Goal: Information Seeking & Learning: Find specific fact

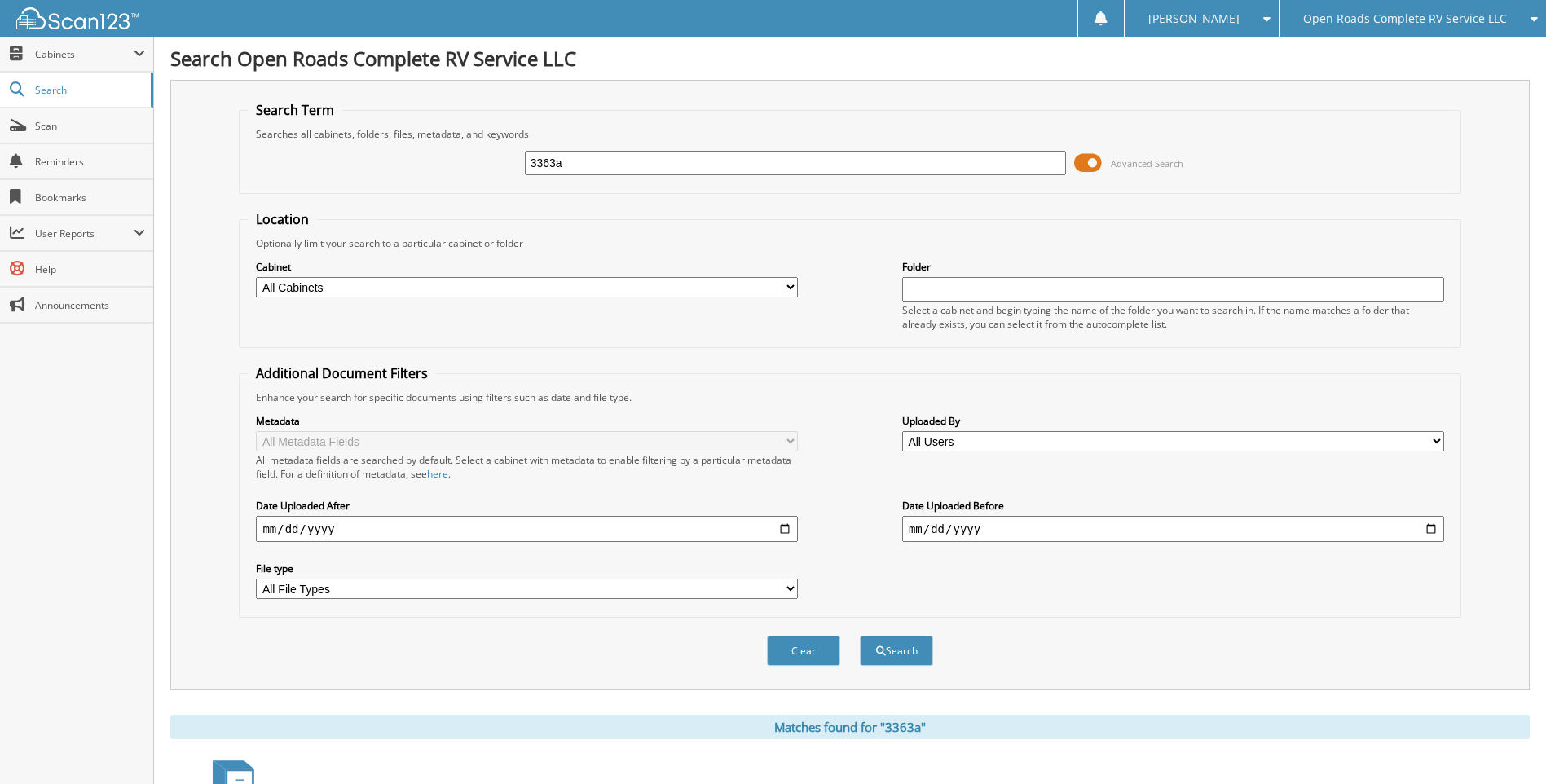
click at [689, 162] on input "3363a" at bounding box center [796, 163] width 542 height 25
type input "A6184"
click at [860, 636] on button "Search" at bounding box center [896, 650] width 74 height 30
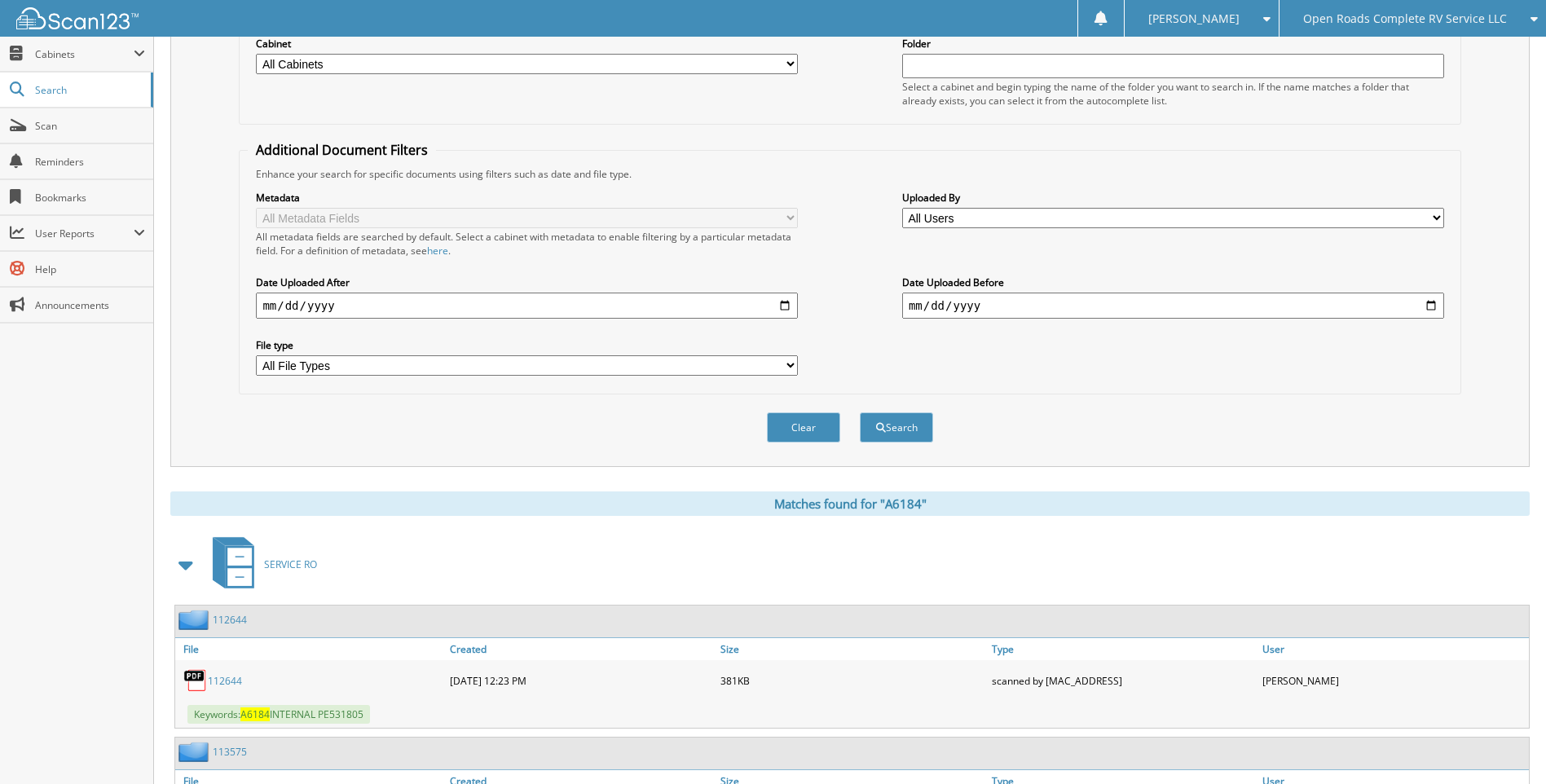
scroll to position [407, 0]
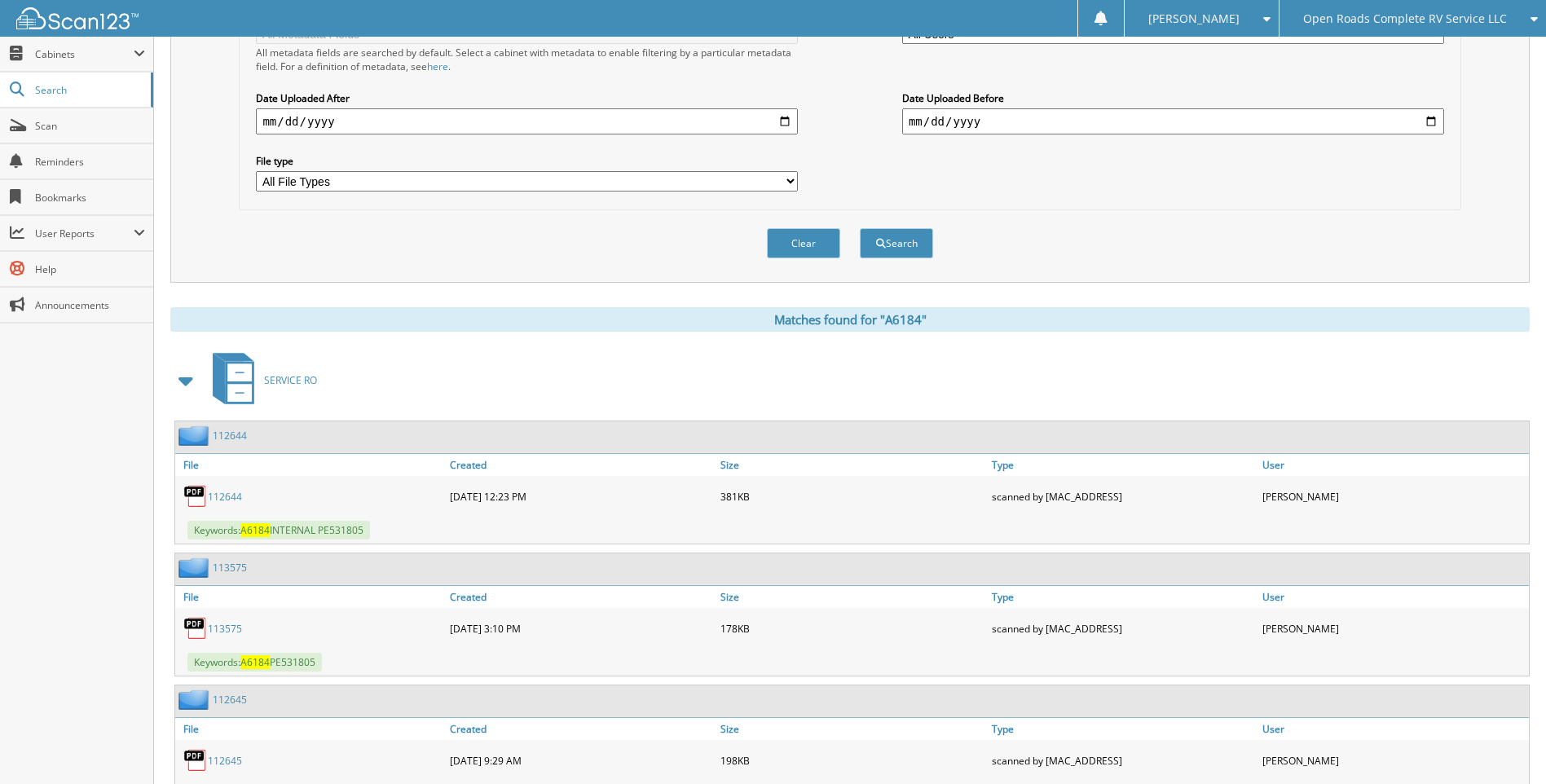
click at [187, 375] on span at bounding box center [186, 380] width 23 height 29
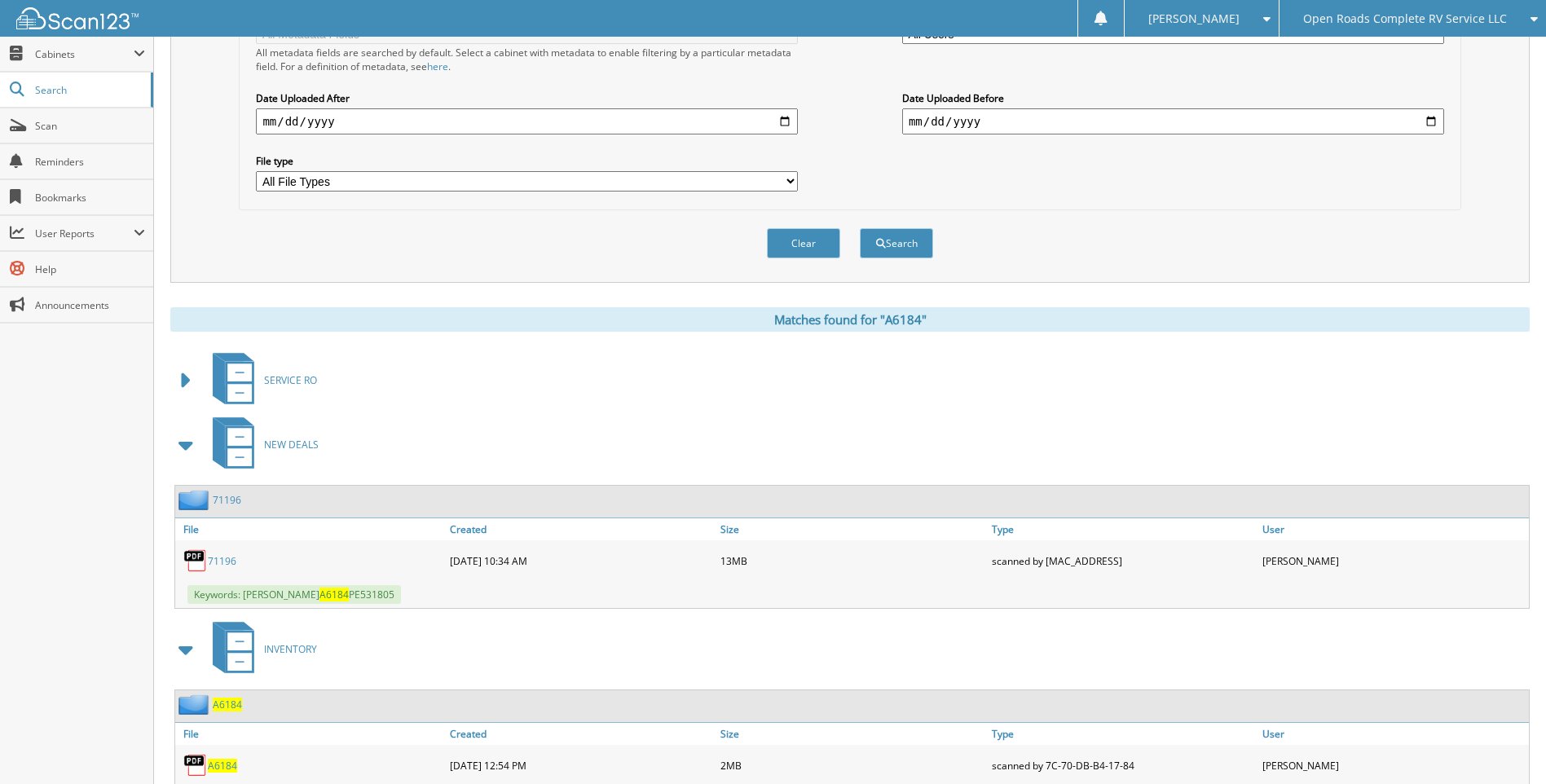
click at [220, 565] on link "71196" at bounding box center [222, 561] width 29 height 14
